Goal: Task Accomplishment & Management: Use online tool/utility

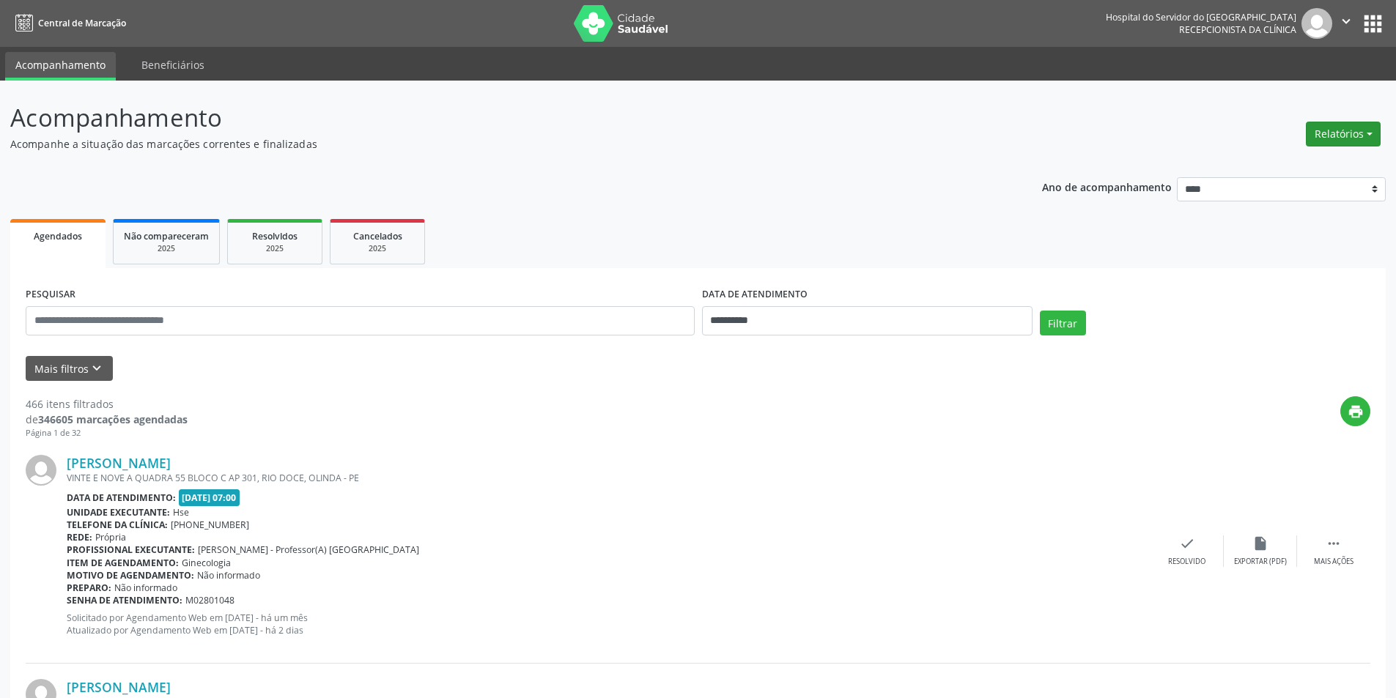
click at [1344, 136] on button "Relatórios" at bounding box center [1343, 134] width 75 height 25
click at [1263, 166] on link "Agendamentos" at bounding box center [1303, 165] width 158 height 21
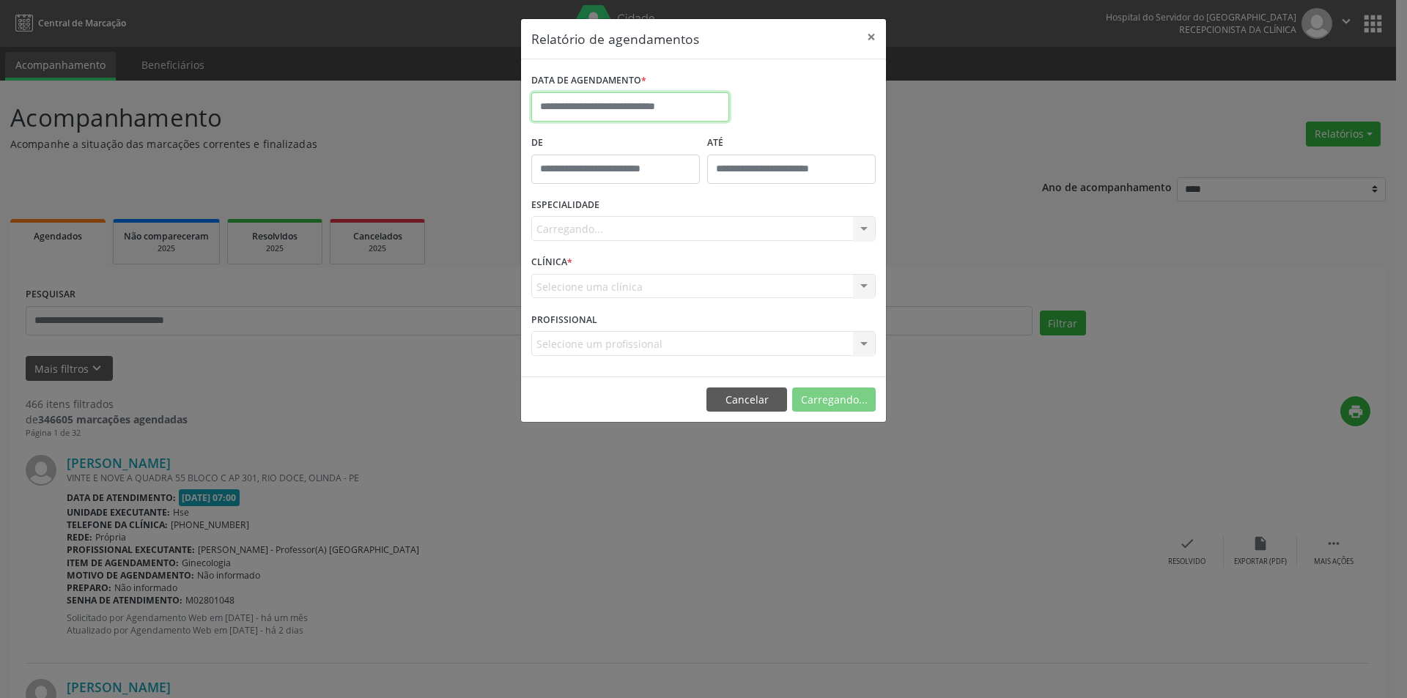
click at [643, 107] on input "text" at bounding box center [630, 106] width 198 height 29
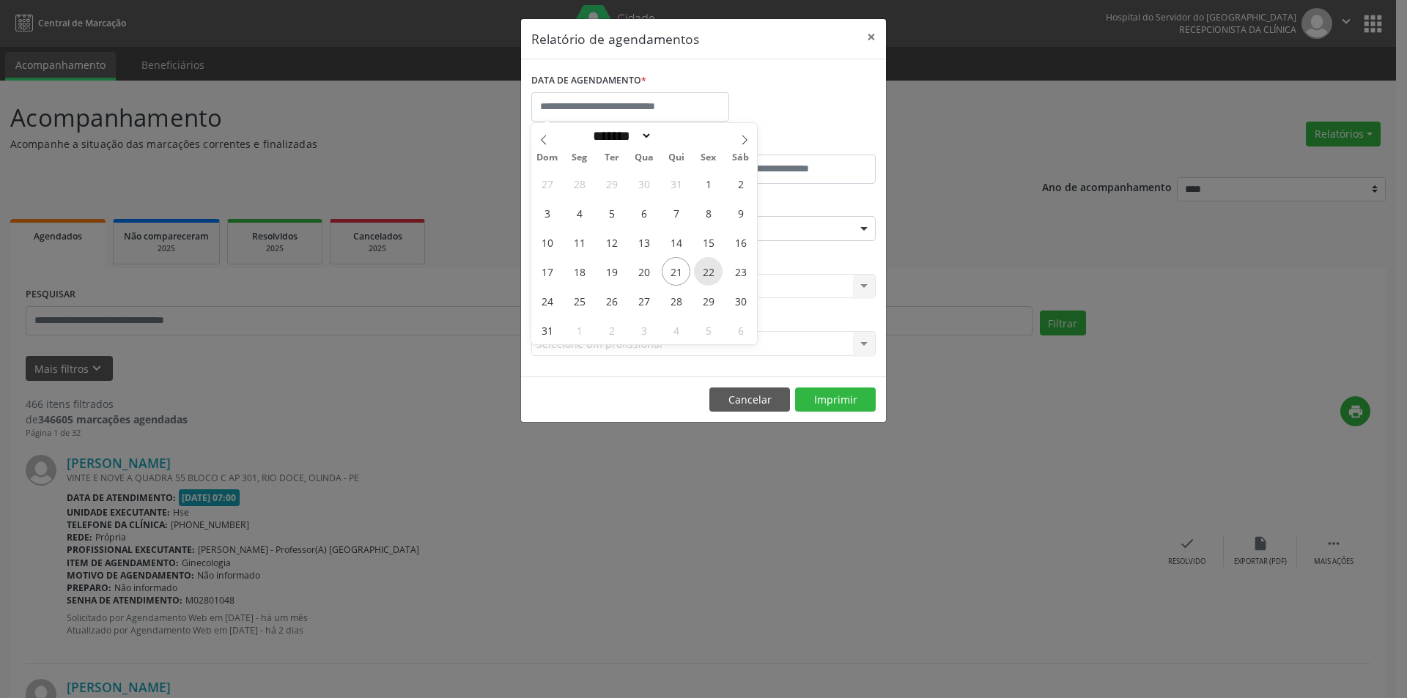
click at [709, 273] on span "22" at bounding box center [708, 271] width 29 height 29
type input "**********"
click at [709, 273] on span "22" at bounding box center [708, 271] width 29 height 29
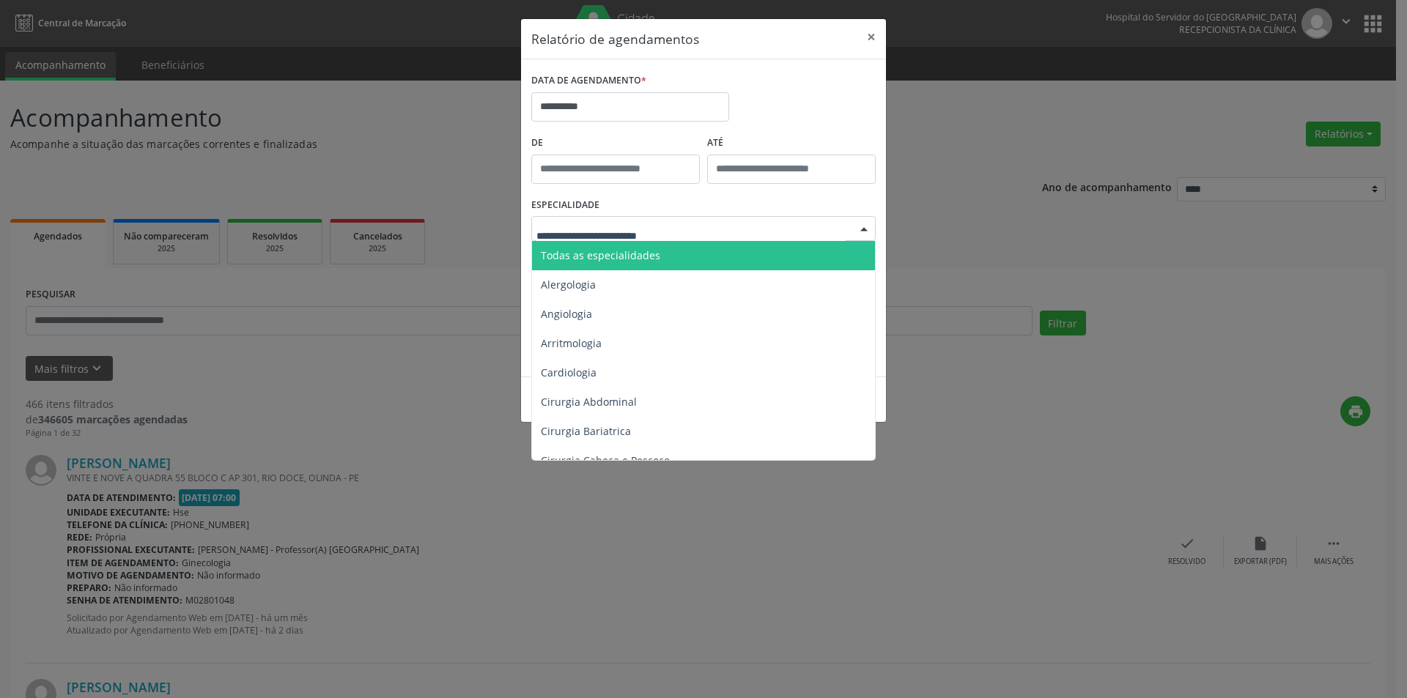
click at [614, 267] on span "Todas as especialidades" at bounding box center [704, 255] width 345 height 29
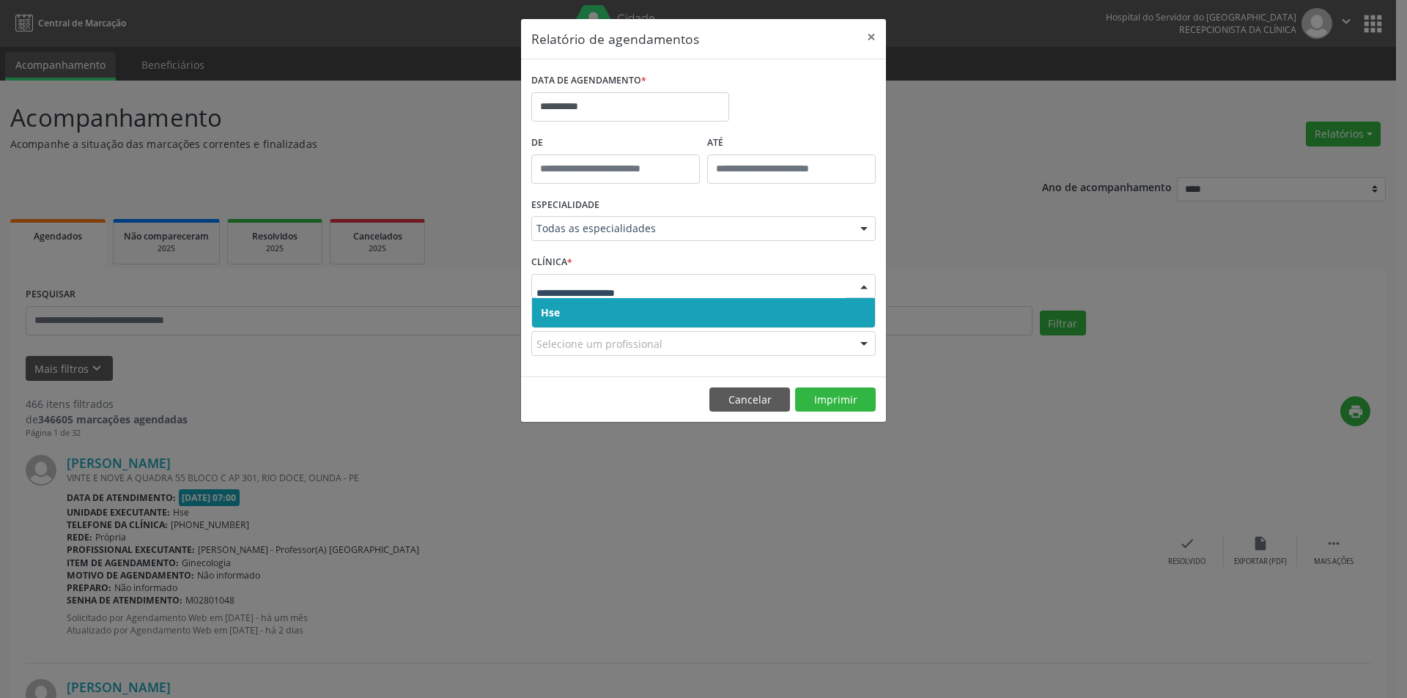
click at [602, 307] on span "Hse" at bounding box center [703, 312] width 343 height 29
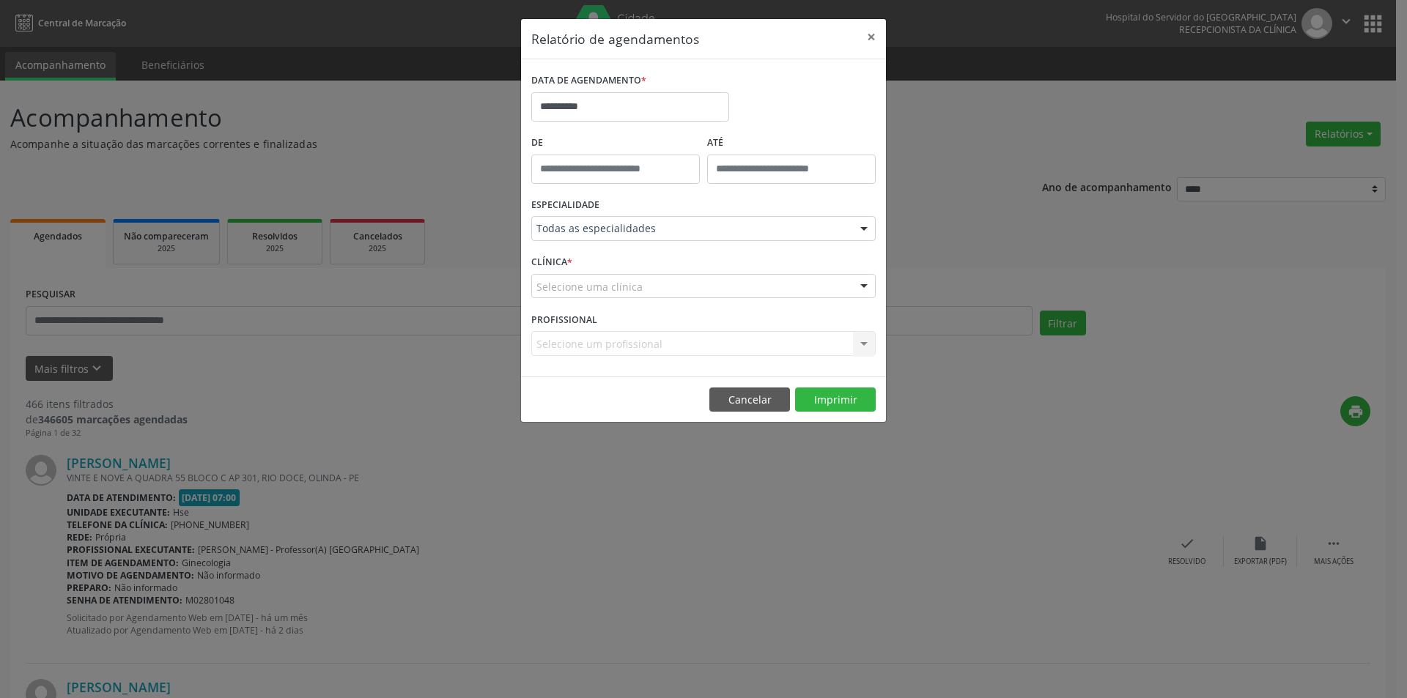
click at [602, 296] on div "Selecione uma clínica" at bounding box center [703, 286] width 344 height 25
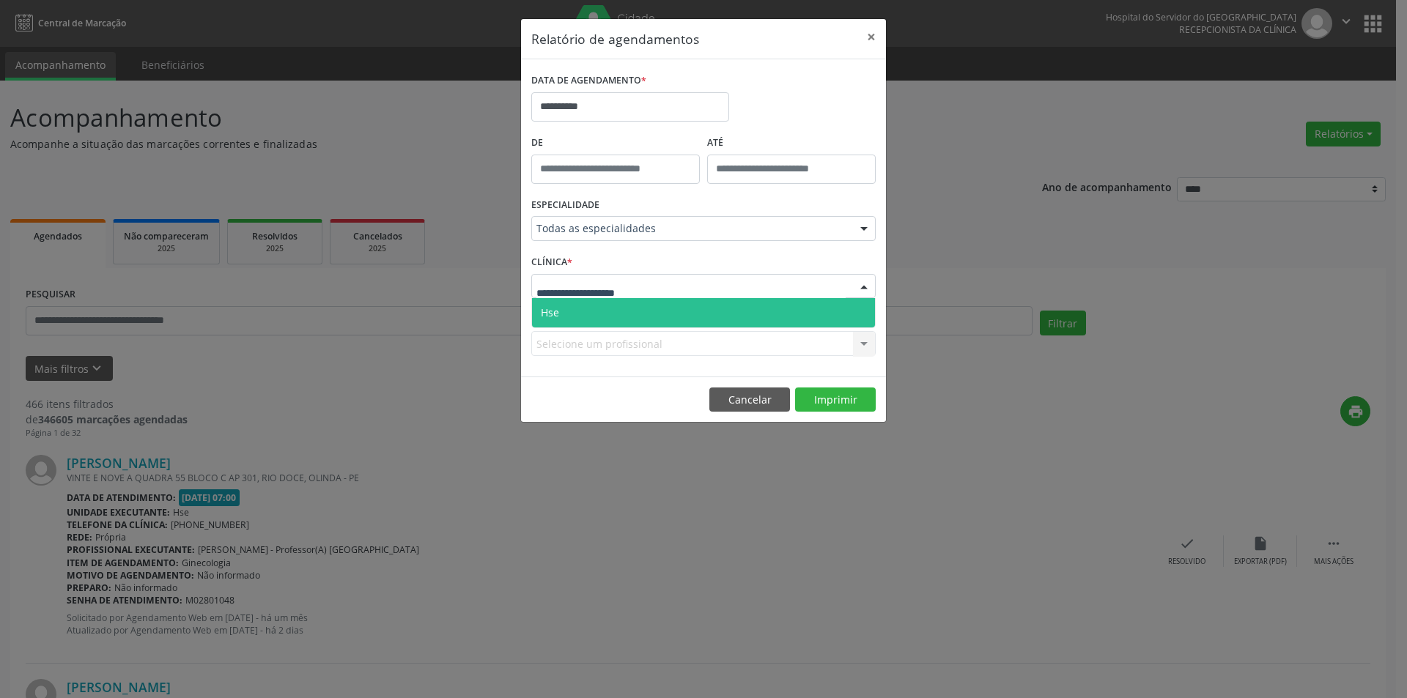
click at [606, 310] on span "Hse" at bounding box center [703, 312] width 343 height 29
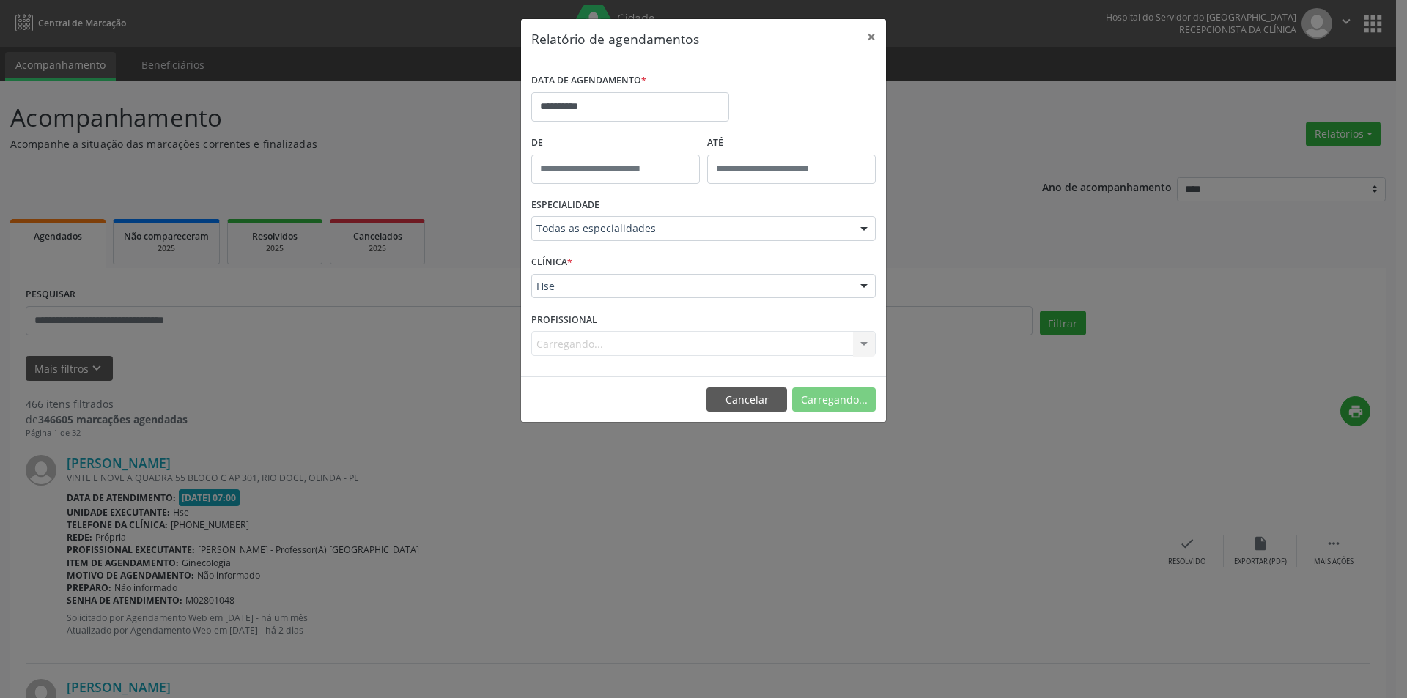
click at [571, 340] on div "Carregando... Nenhum resultado encontrado para: " " Não há nenhuma opção para s…" at bounding box center [703, 343] width 344 height 25
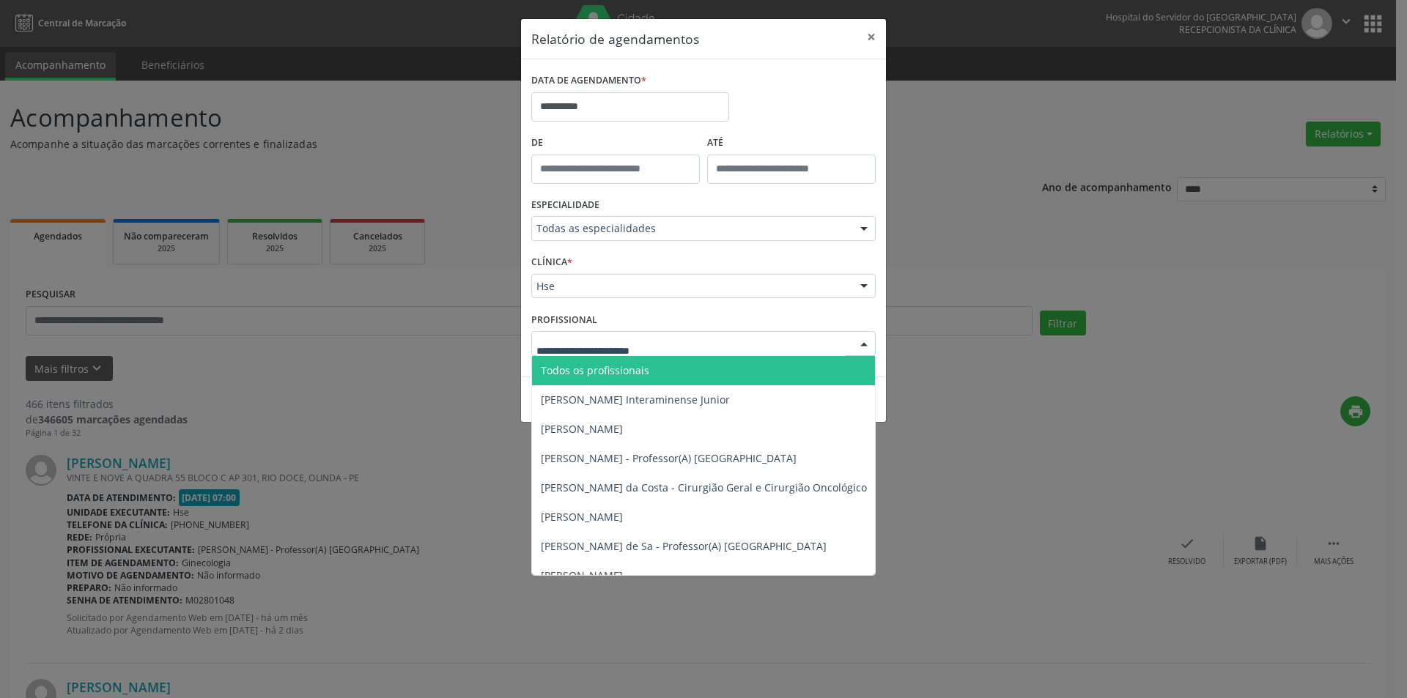
click at [605, 363] on span "Todos os profissionais" at bounding box center [595, 370] width 108 height 14
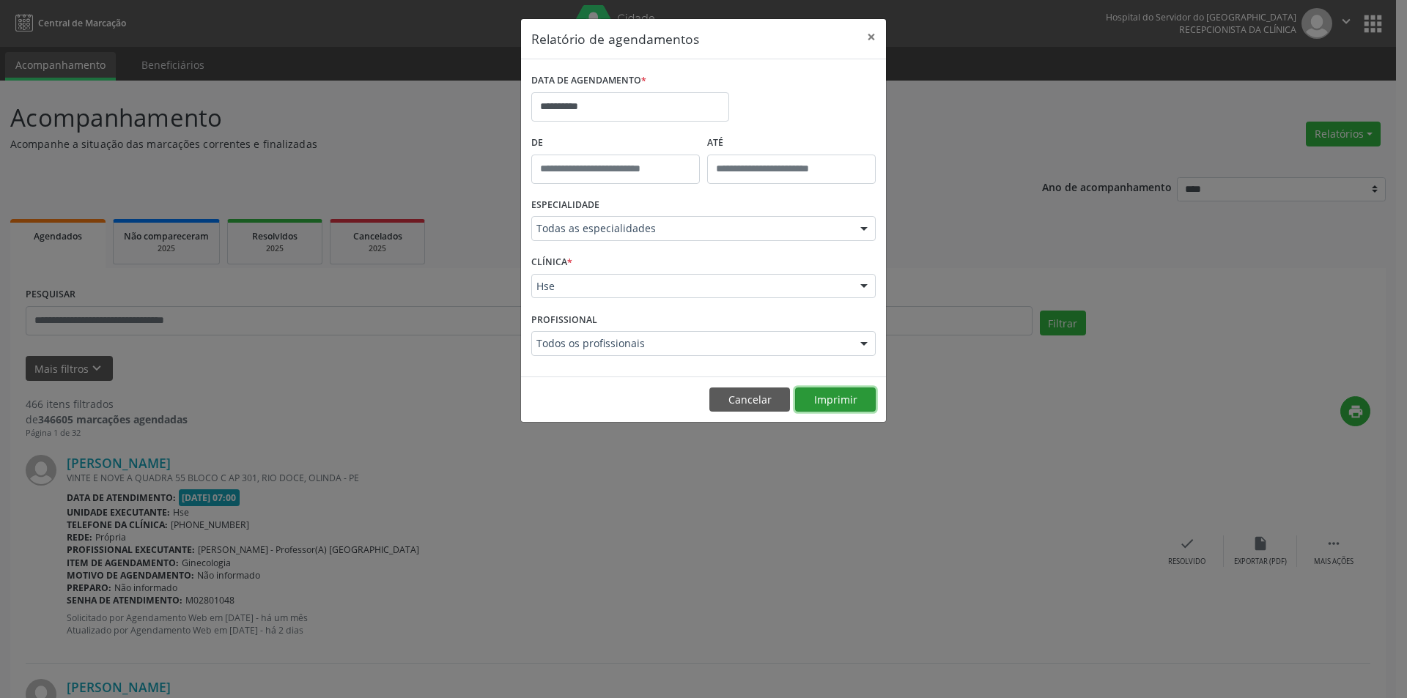
click at [825, 396] on button "Imprimir" at bounding box center [835, 400] width 81 height 25
